Goal: Find specific page/section

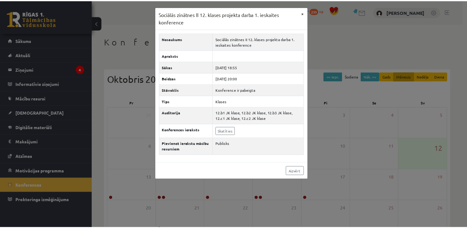
scroll to position [67, 0]
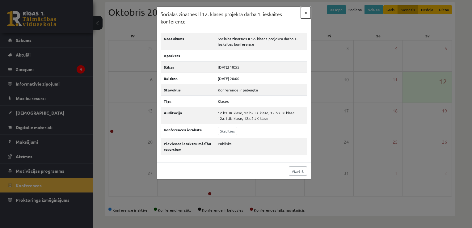
click at [307, 13] on button "×" at bounding box center [306, 13] width 10 height 12
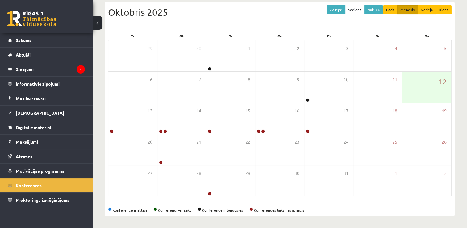
click at [12, 18] on link at bounding box center [31, 18] width 49 height 15
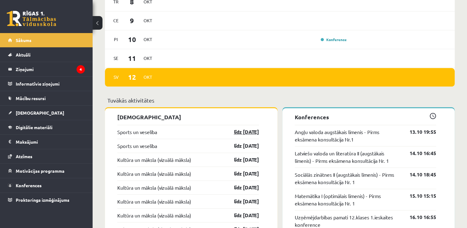
scroll to position [494, 0]
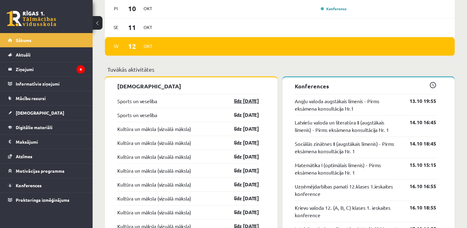
click at [243, 101] on link "līdz [DATE]" at bounding box center [241, 100] width 36 height 7
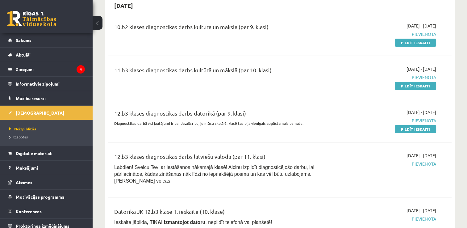
scroll to position [62, 0]
